Goal: Find specific page/section: Find specific page/section

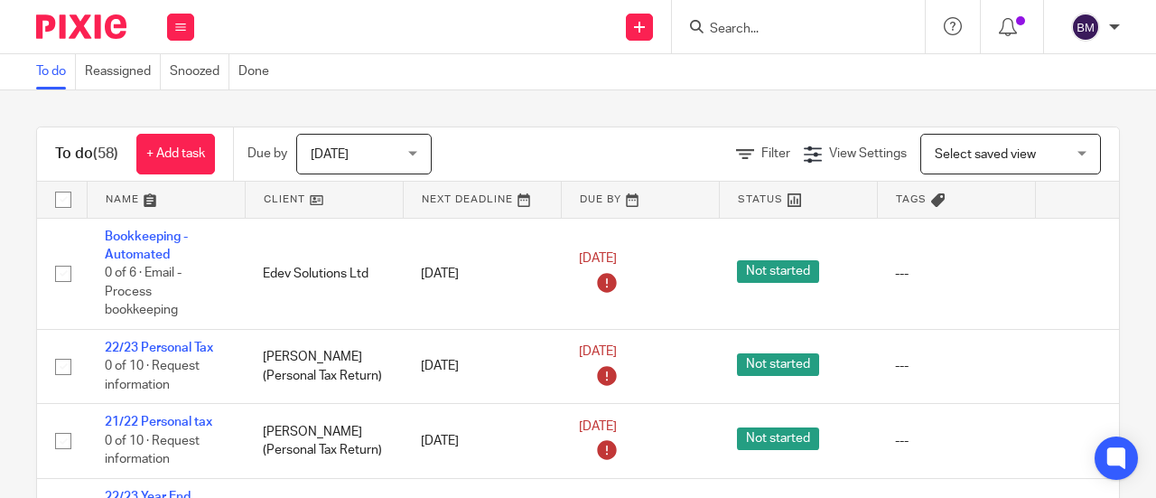
click at [721, 33] on input "Search" at bounding box center [789, 30] width 163 height 16
type input "b"
click at [719, 39] on div at bounding box center [798, 26] width 253 height 53
drag, startPoint x: 778, startPoint y: 14, endPoint x: 772, endPoint y: 30, distance: 17.4
click at [773, 25] on div at bounding box center [798, 26] width 253 height 53
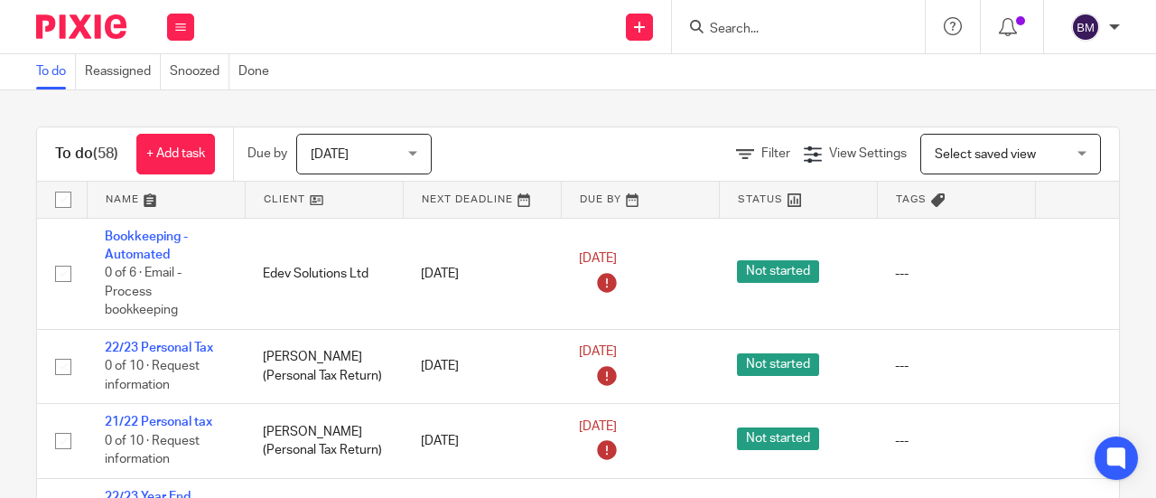
click at [762, 30] on input "Search" at bounding box center [789, 30] width 163 height 16
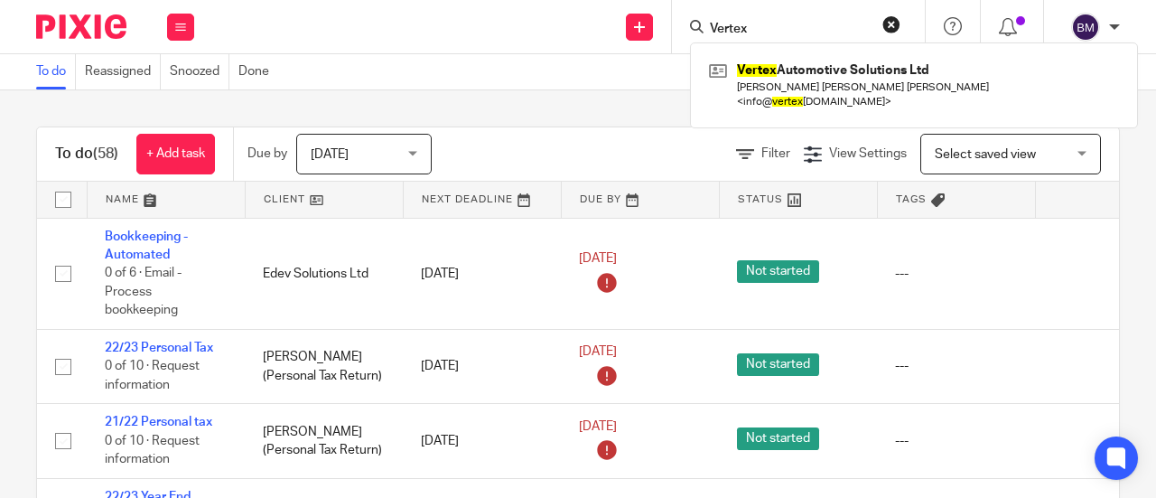
type input "Vertex"
click button "submit" at bounding box center [0, 0] width 0 height 0
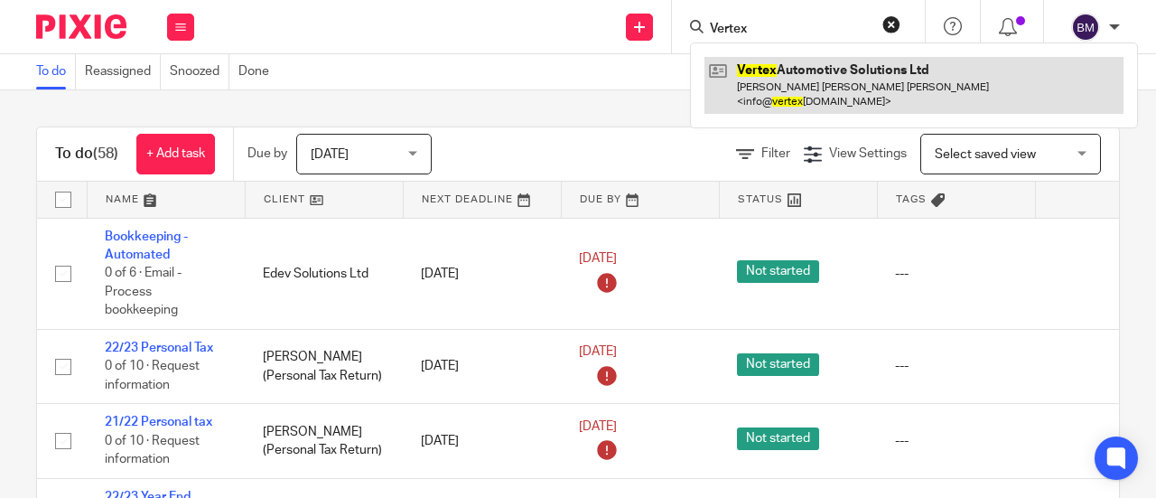
click at [764, 80] on link at bounding box center [914, 85] width 419 height 56
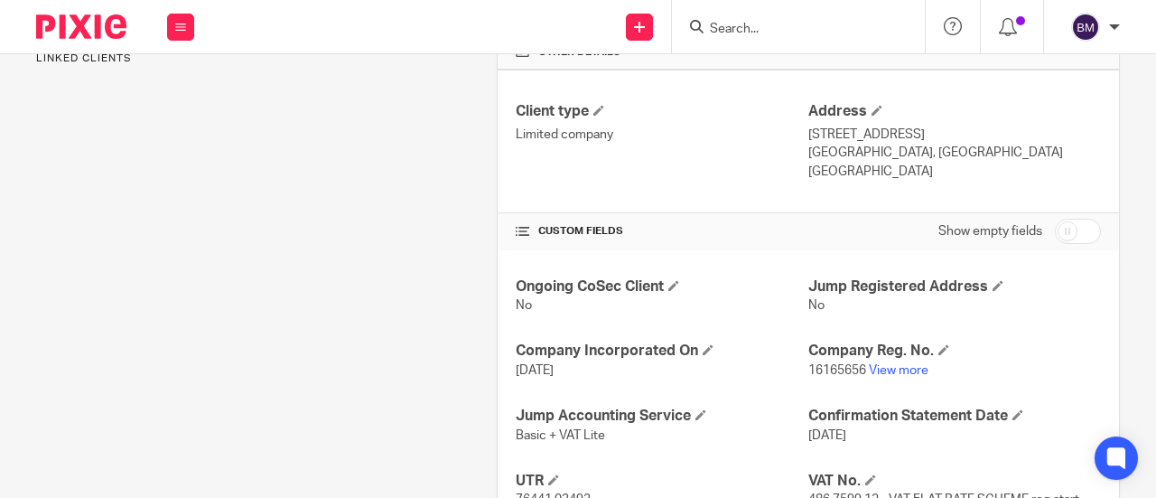
scroll to position [542, 0]
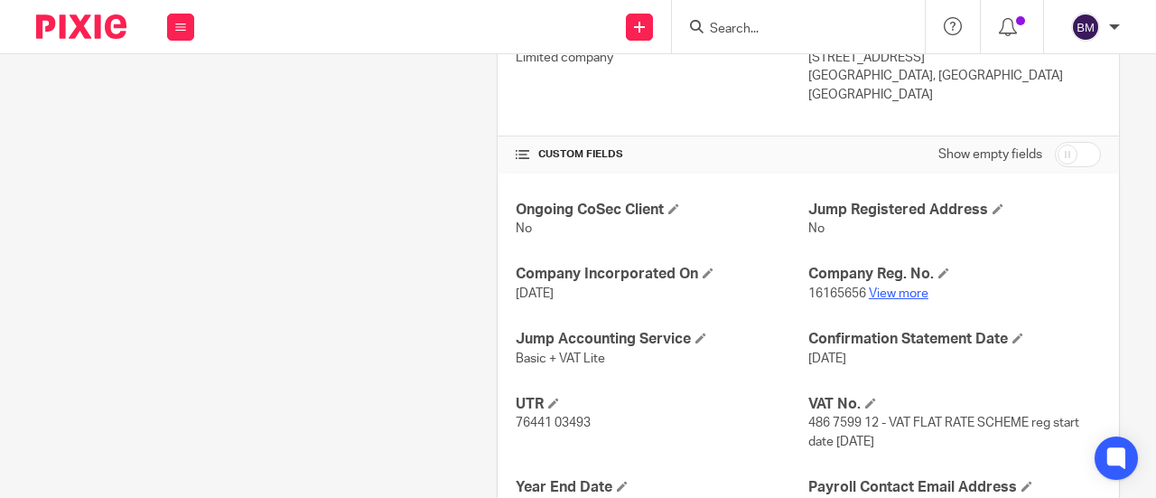
click at [893, 300] on link "View more" at bounding box center [899, 293] width 60 height 13
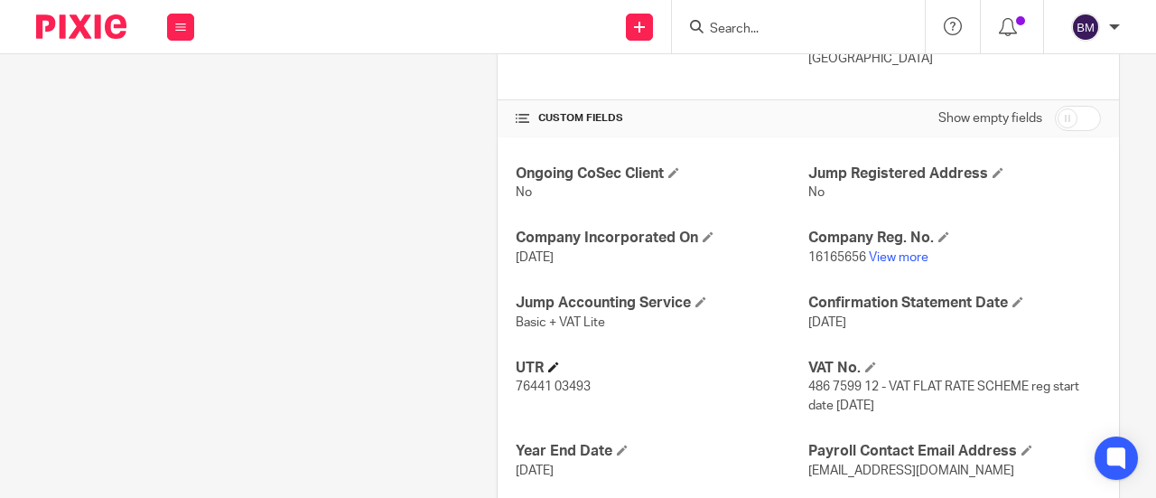
scroll to position [701, 0]
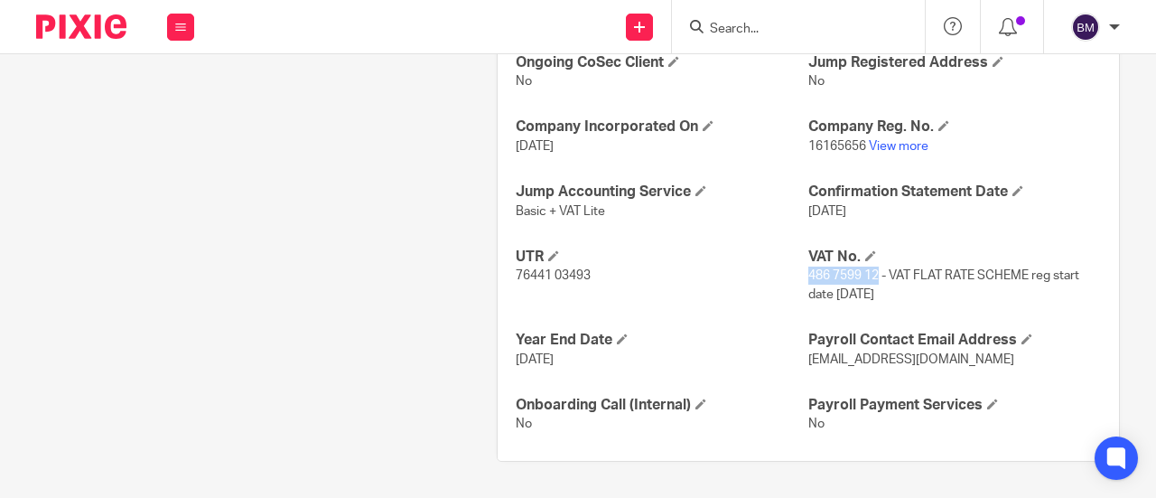
drag, startPoint x: 868, startPoint y: 274, endPoint x: 800, endPoint y: 276, distance: 67.8
click at [809, 276] on span "486 7599 12 - VAT FLAT RATE SCHEME reg start date [DATE]" at bounding box center [944, 284] width 271 height 31
copy span "486 7599 12"
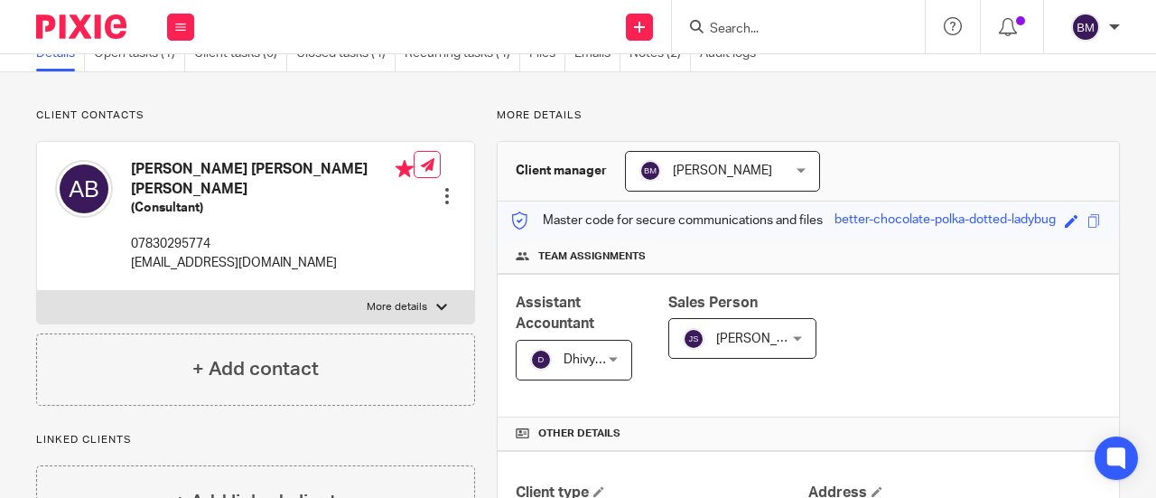
scroll to position [0, 0]
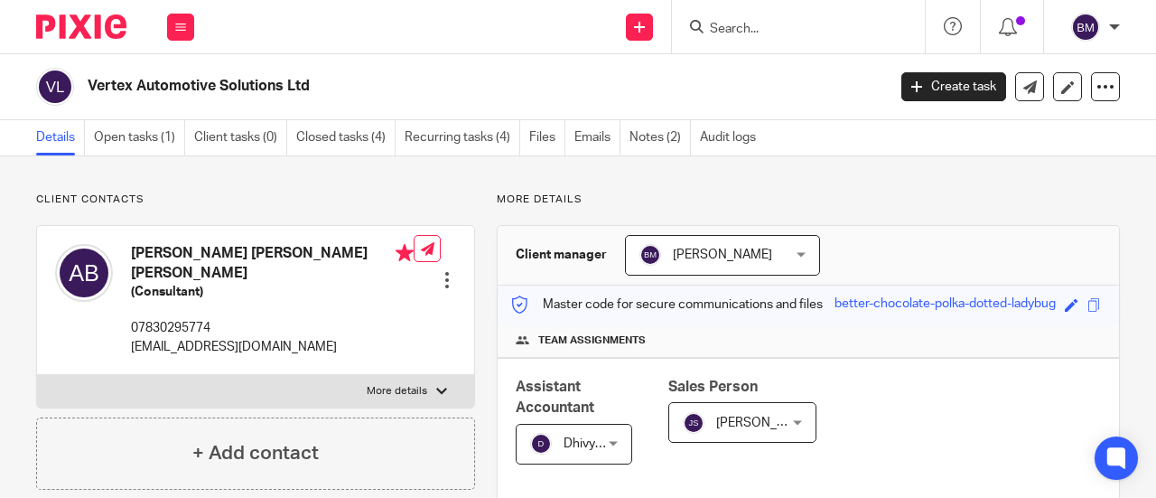
click at [764, 18] on form at bounding box center [804, 26] width 192 height 23
click at [756, 28] on input "Search" at bounding box center [789, 30] width 163 height 16
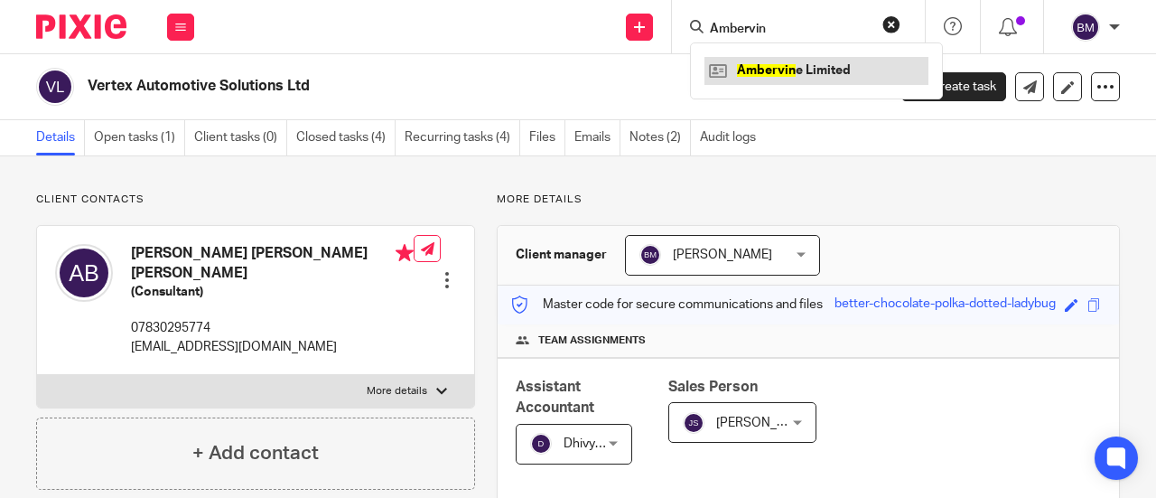
type input "Ambervin"
click at [795, 70] on link at bounding box center [817, 70] width 224 height 27
click at [793, 70] on link at bounding box center [817, 70] width 224 height 27
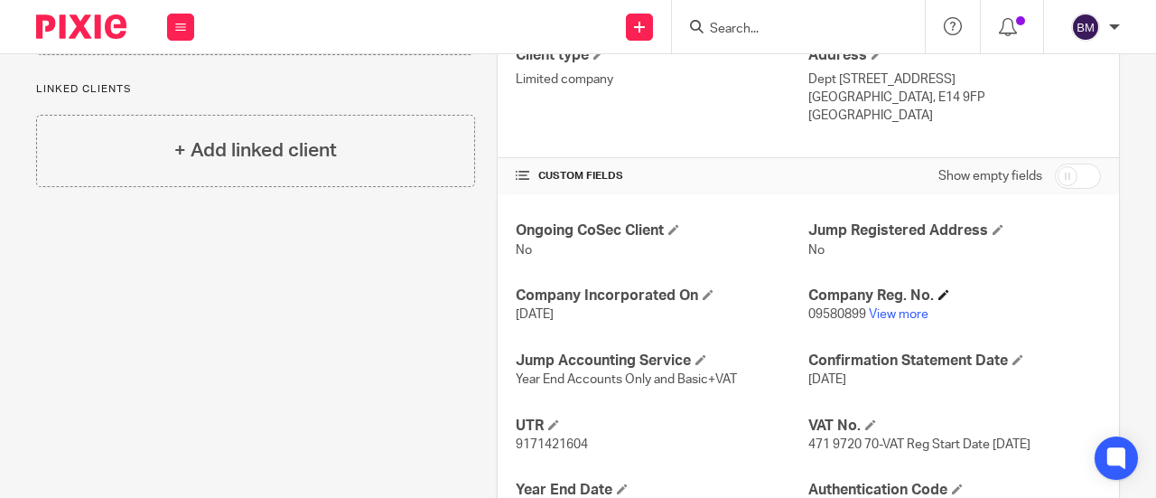
scroll to position [542, 0]
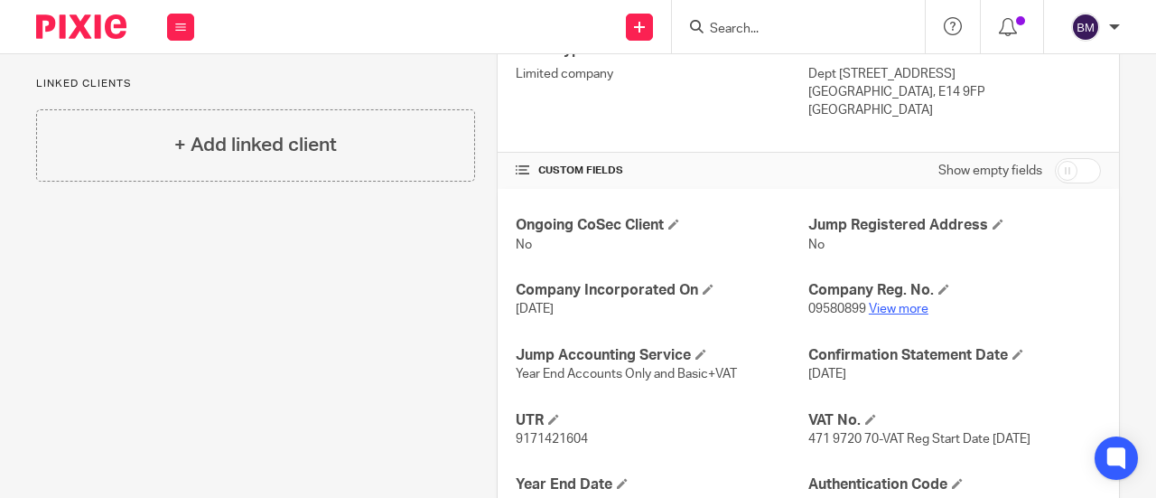
click at [894, 307] on link "View more" at bounding box center [899, 309] width 60 height 13
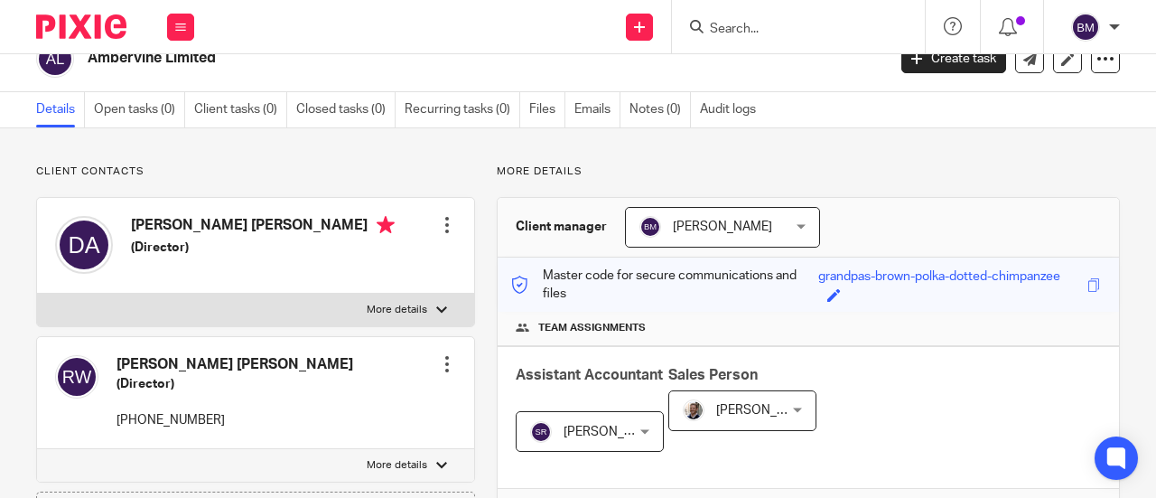
scroll to position [0, 0]
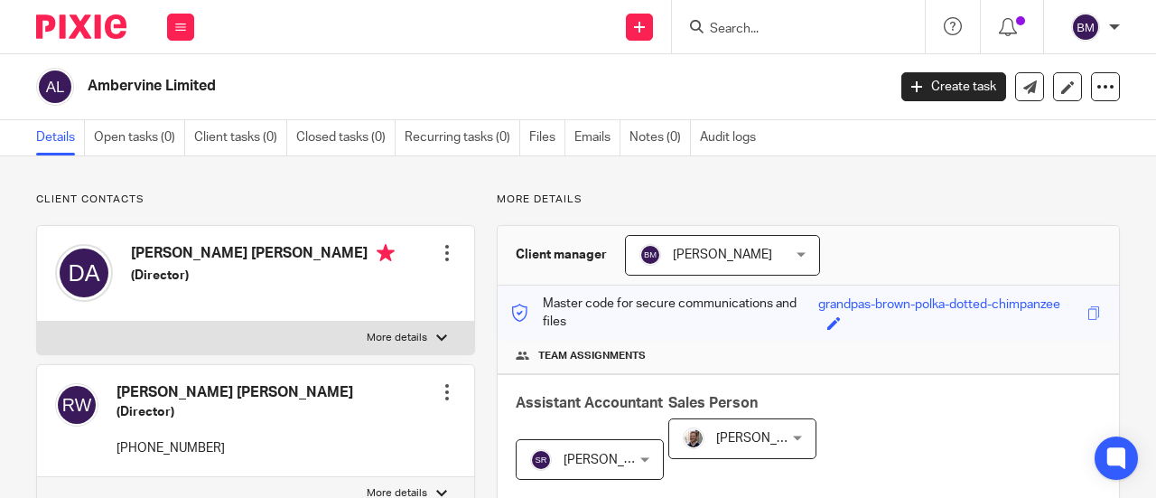
click at [726, 28] on input "Search" at bounding box center [789, 30] width 163 height 16
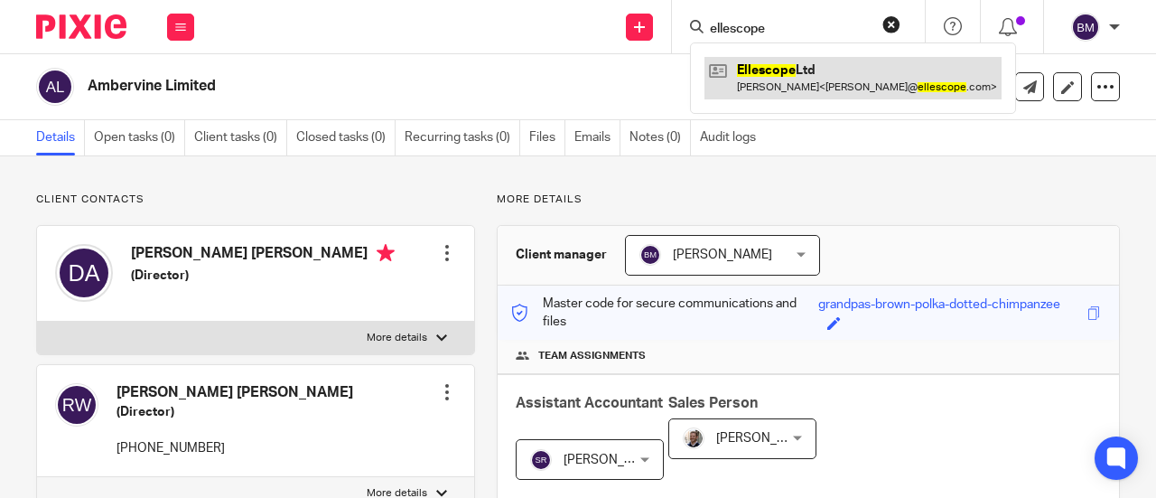
type input "ellescope"
click at [846, 82] on link at bounding box center [853, 78] width 297 height 42
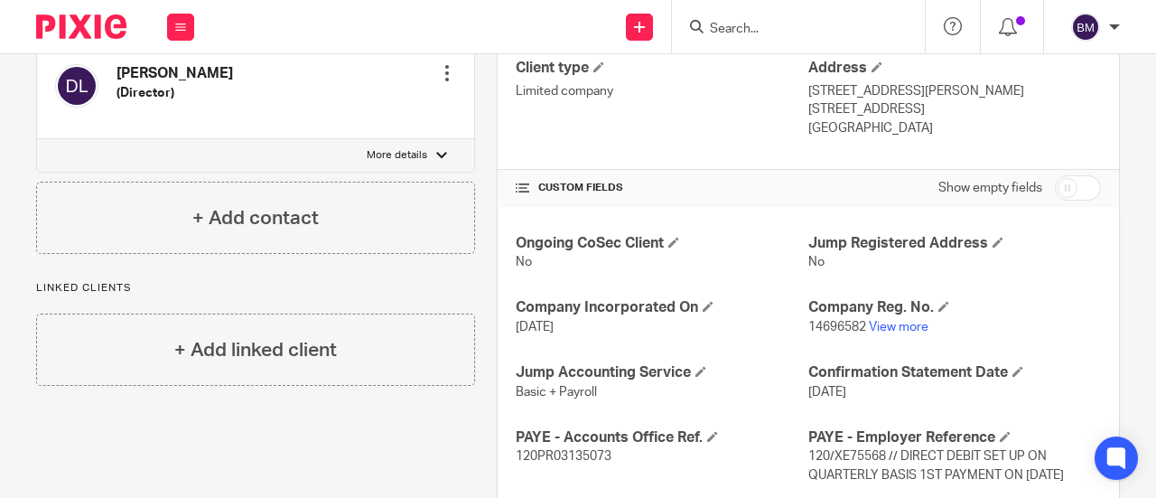
scroll to position [723, 0]
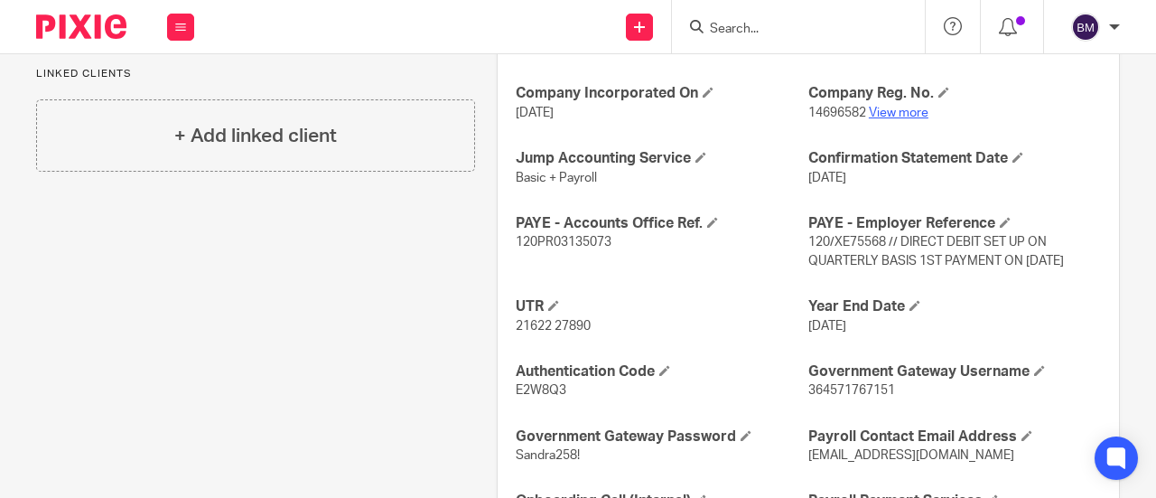
click at [876, 108] on link "View more" at bounding box center [899, 113] width 60 height 13
